Goal: Information Seeking & Learning: Learn about a topic

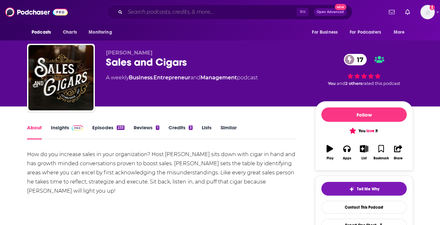
click at [173, 13] on input "Search podcasts, credits, & more..." at bounding box center [211, 12] width 172 height 10
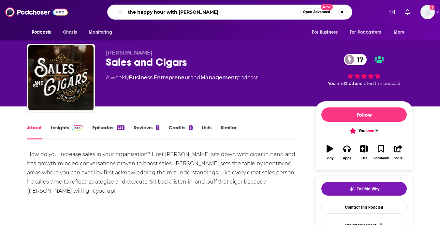
type input "the happy hour with [PERSON_NAME]"
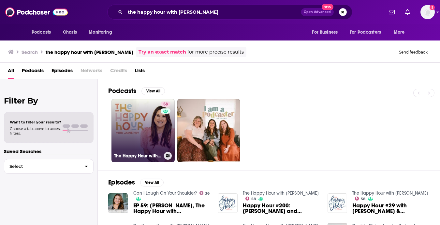
click at [132, 122] on link "58 The Happy Hour with [PERSON_NAME]" at bounding box center [143, 130] width 63 height 63
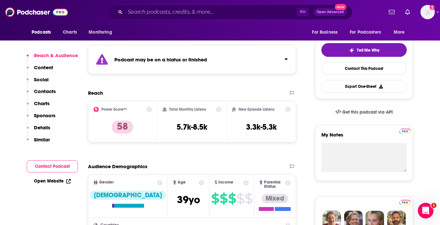
scroll to position [148, 0]
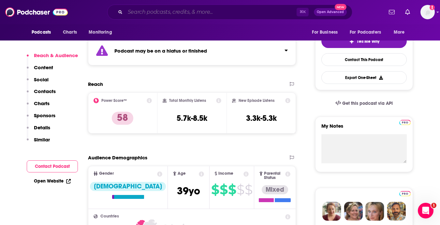
click at [185, 15] on input "Search podcasts, credits, & more..." at bounding box center [211, 12] width 172 height 10
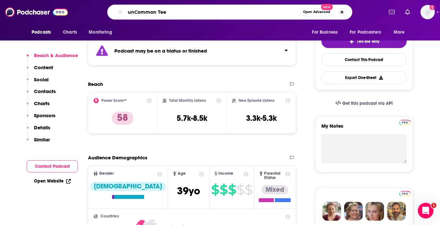
type input "unCommon Teen"
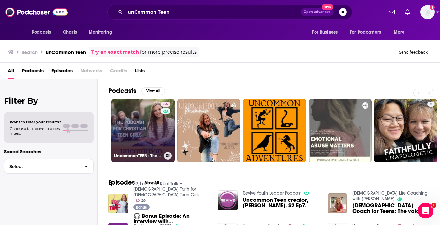
click at [150, 136] on link "56 UncommonTEEN: The Podcast for [DEMOGRAPHIC_DATA] Teen Girls" at bounding box center [143, 130] width 63 height 63
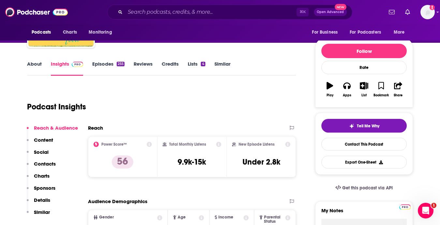
scroll to position [33, 0]
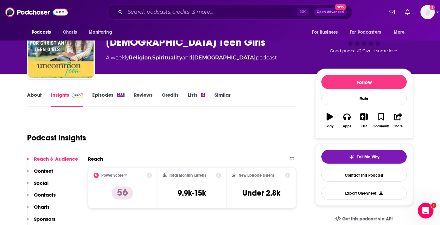
click at [98, 98] on link "Episodes 255" at bounding box center [108, 99] width 32 height 15
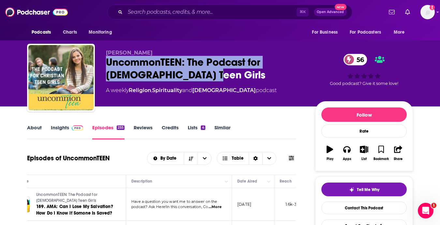
drag, startPoint x: 205, startPoint y: 73, endPoint x: 108, endPoint y: 65, distance: 97.6
click at [108, 65] on div "UncommonTEEN: The Podcast for [DEMOGRAPHIC_DATA] Teen Girls 56" at bounding box center [205, 68] width 199 height 25
copy h2 "UncommonTEEN: The Podcast for [DEMOGRAPHIC_DATA] Teen Girls"
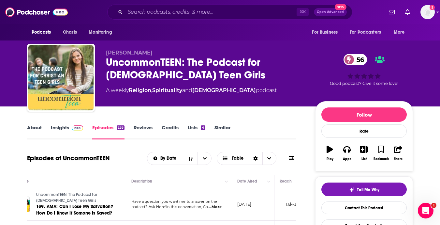
click at [216, 71] on div "UncommonTEEN: The Podcast for [DEMOGRAPHIC_DATA] Teen Girls 56" at bounding box center [205, 68] width 199 height 25
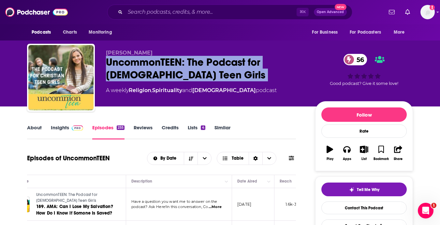
drag, startPoint x: 216, startPoint y: 71, endPoint x: 96, endPoint y: 61, distance: 120.4
click at [96, 61] on div "[PERSON_NAME] UncommonTEEN: The Podcast for [DEMOGRAPHIC_DATA] Teen Girls 56 A …" at bounding box center [220, 79] width 386 height 70
copy div "UncommonTEEN: The Podcast for [DEMOGRAPHIC_DATA] Teen Girls 56"
click at [57, 128] on link "Insights" at bounding box center [67, 131] width 32 height 15
